Goal: Information Seeking & Learning: Find specific fact

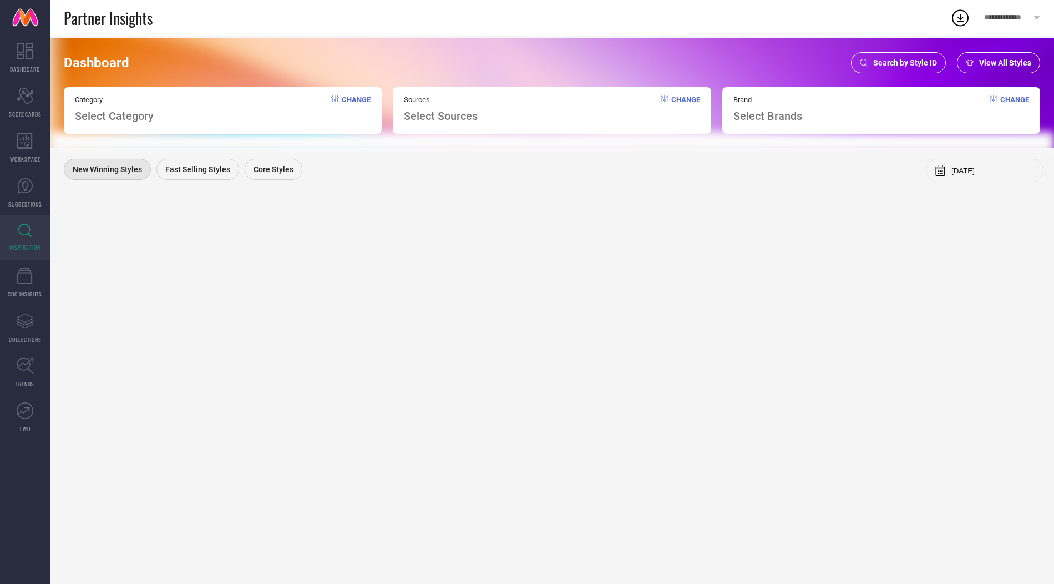
click at [925, 59] on span "Search by Style ID" at bounding box center [905, 62] width 64 height 9
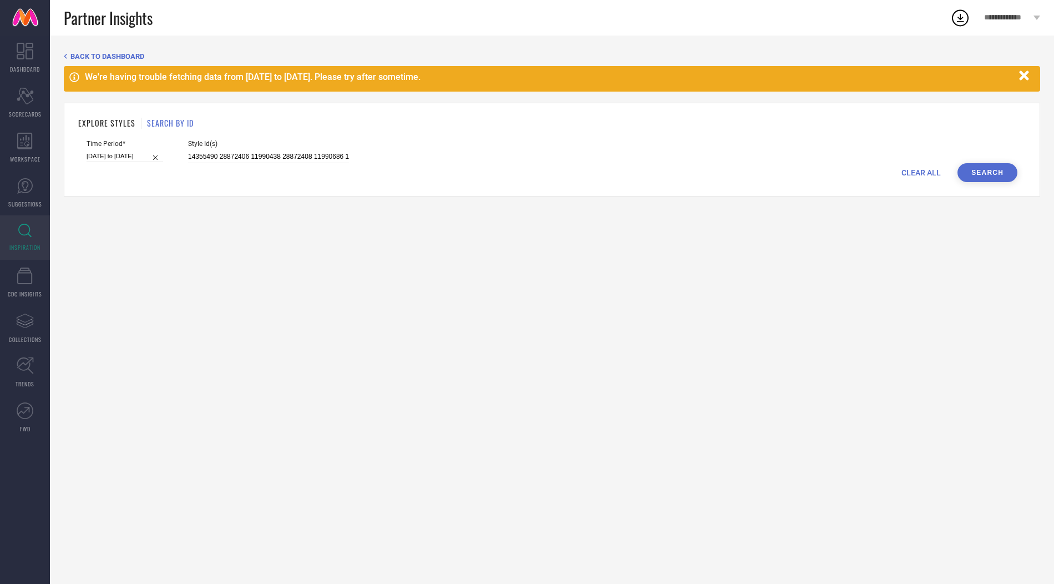
click at [262, 117] on div "EXPLORE STYLES SEARCH BY ID" at bounding box center [552, 123] width 948 height 12
click at [258, 151] on input "14355490 28872406 11990438 28872408 11990686 19960128 18240982 18429872 1199115…" at bounding box center [268, 156] width 161 height 13
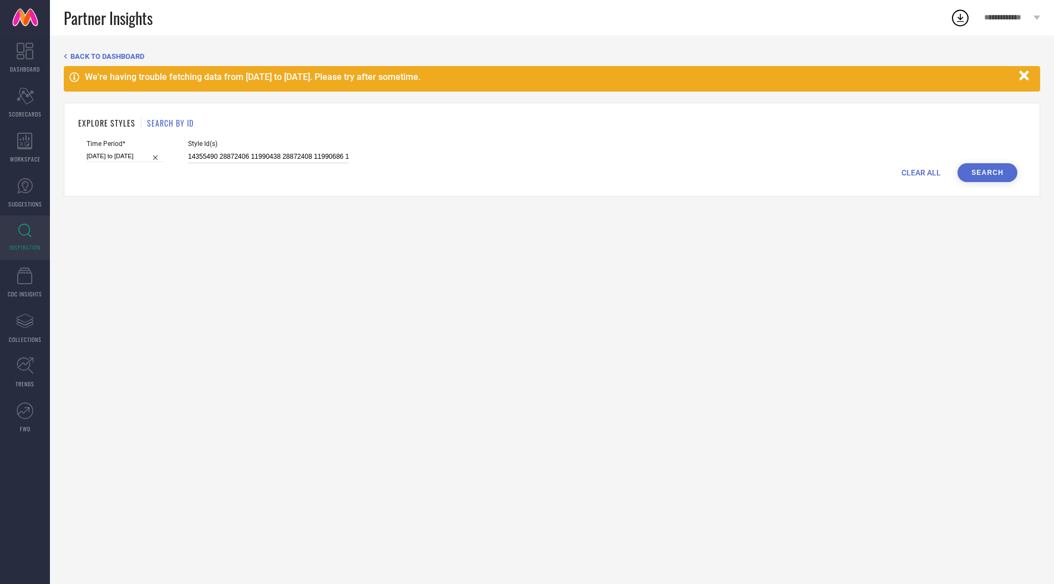
paste input "34802242 34801901 33876241 33876182 33876230 33876537 33876224 33876169 3387621…"
type input "34802242 34801901 33876241 33876182 33876230 33876537 33876224 33876169 3387621…"
click at [99, 158] on input "[DATE] to [DATE]" at bounding box center [125, 156] width 77 height 12
select select "2025"
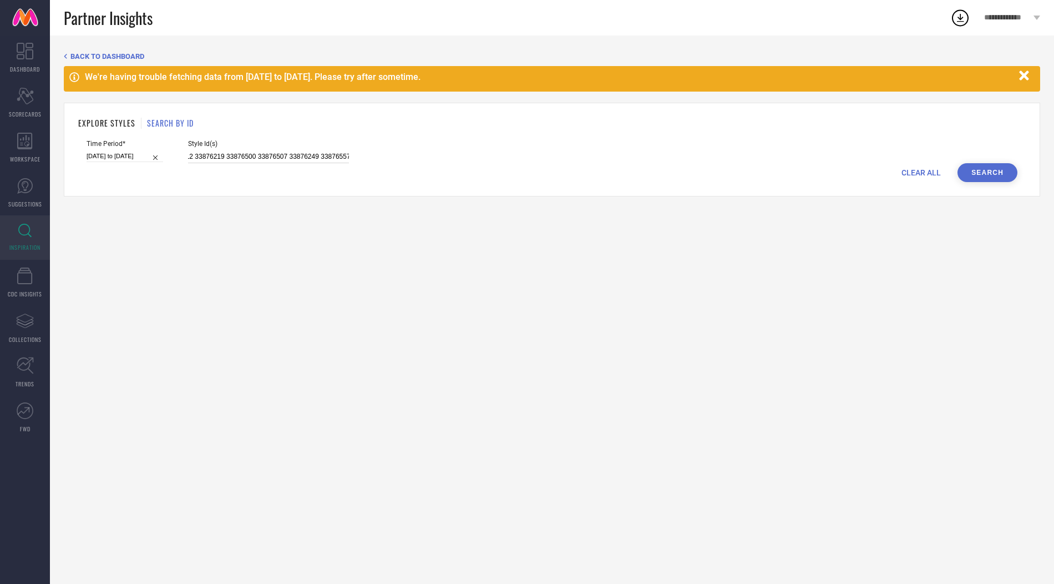
select select "1"
select select "2025"
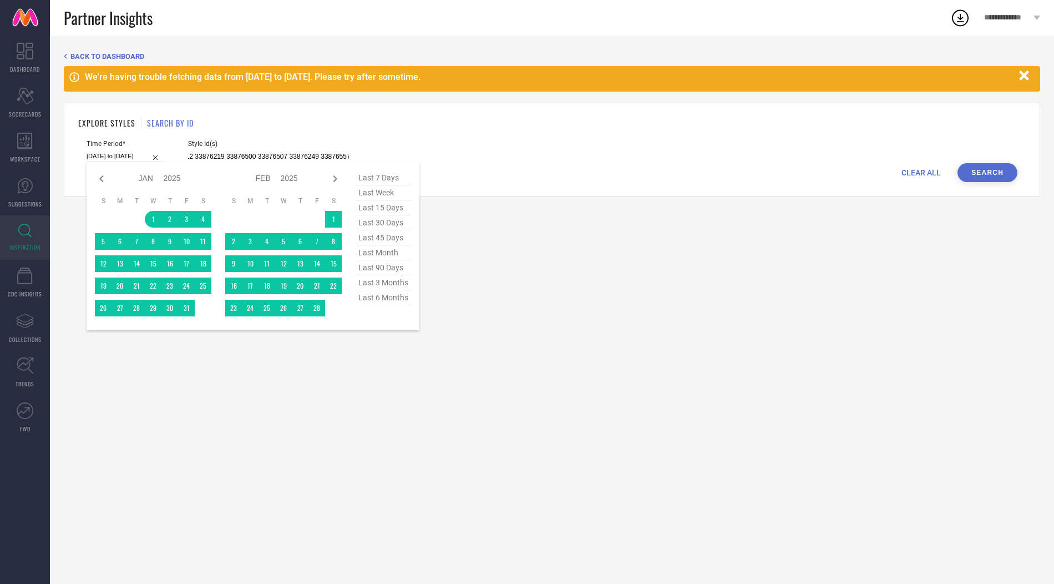
type input "34802242 34801901 33876241 33876182 33876230 33876537 33876224 33876169 3387621…"
click at [370, 291] on span "last 6 months" at bounding box center [383, 297] width 55 height 15
type input "[DATE] to [DATE]"
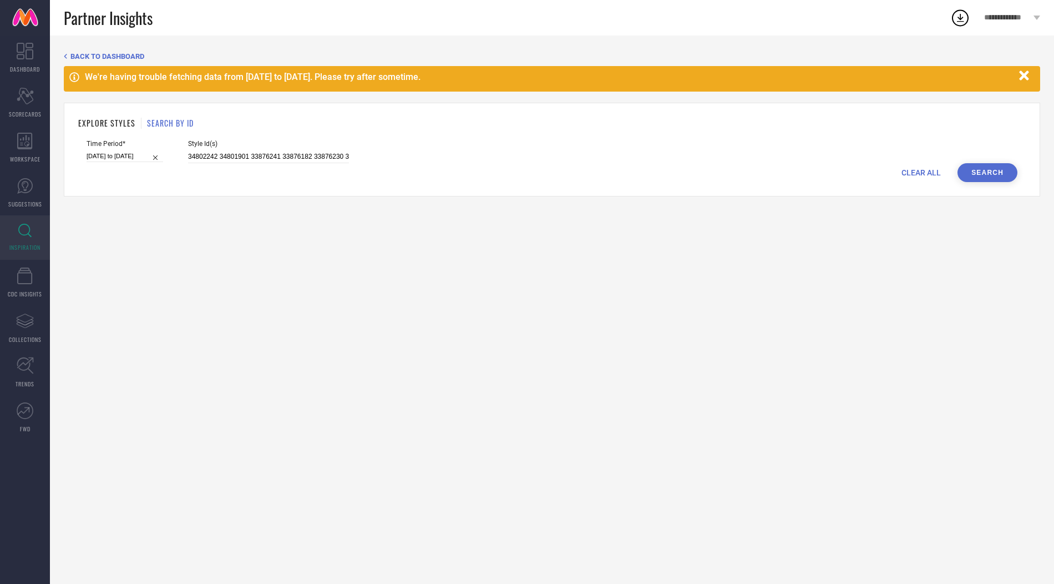
click at [1000, 168] on button "Search" at bounding box center [988, 172] width 60 height 19
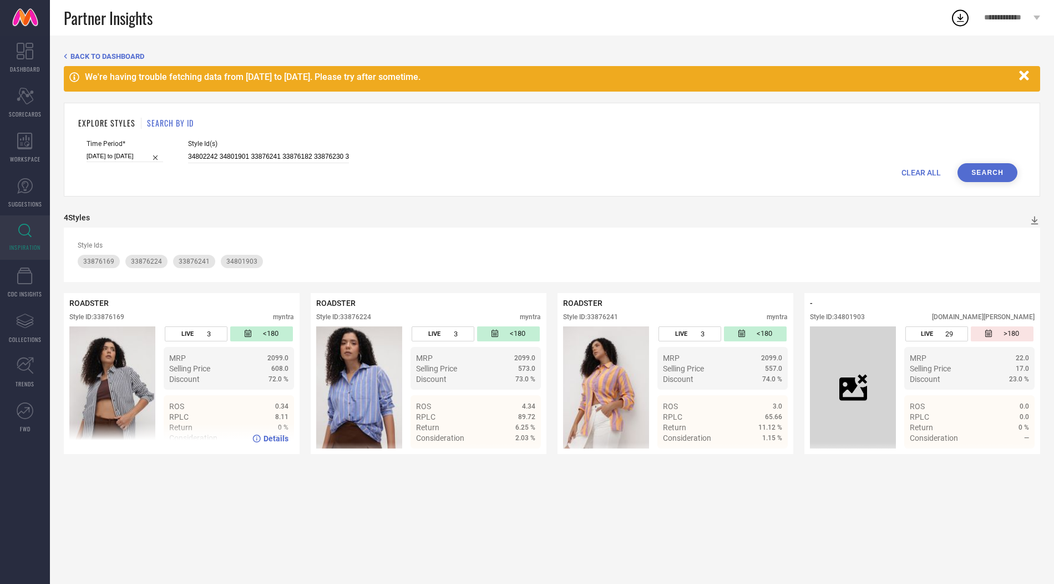
click at [120, 389] on img at bounding box center [112, 387] width 86 height 122
click at [254, 365] on div "608.0" at bounding box center [252, 369] width 73 height 8
click at [109, 365] on img at bounding box center [112, 387] width 86 height 122
click at [102, 317] on div "Style ID: 33876169" at bounding box center [96, 317] width 55 height 8
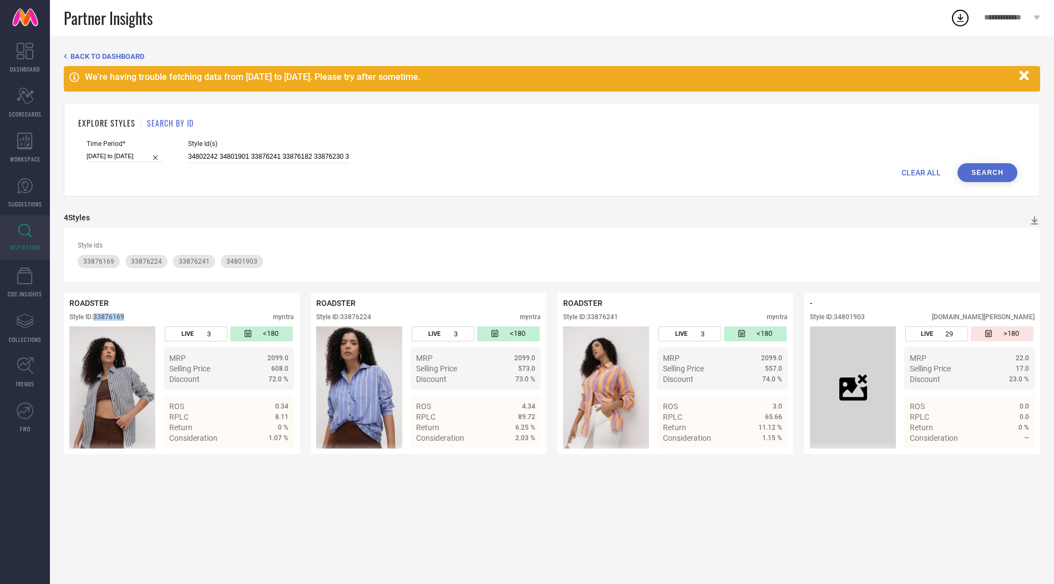
copy div "33876169"
